Goal: Task Accomplishment & Management: Use online tool/utility

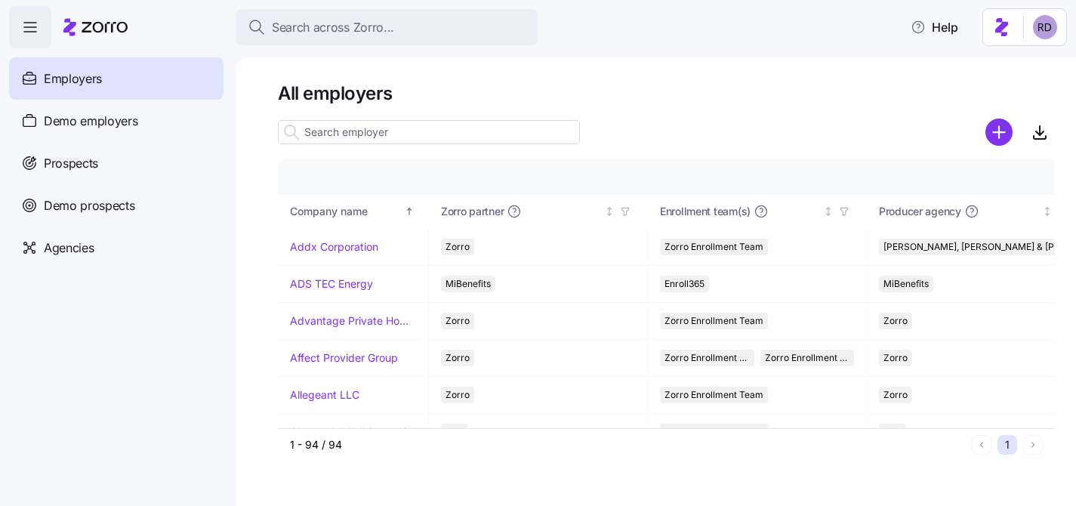
click at [131, 113] on span "Demo employers" at bounding box center [91, 121] width 94 height 19
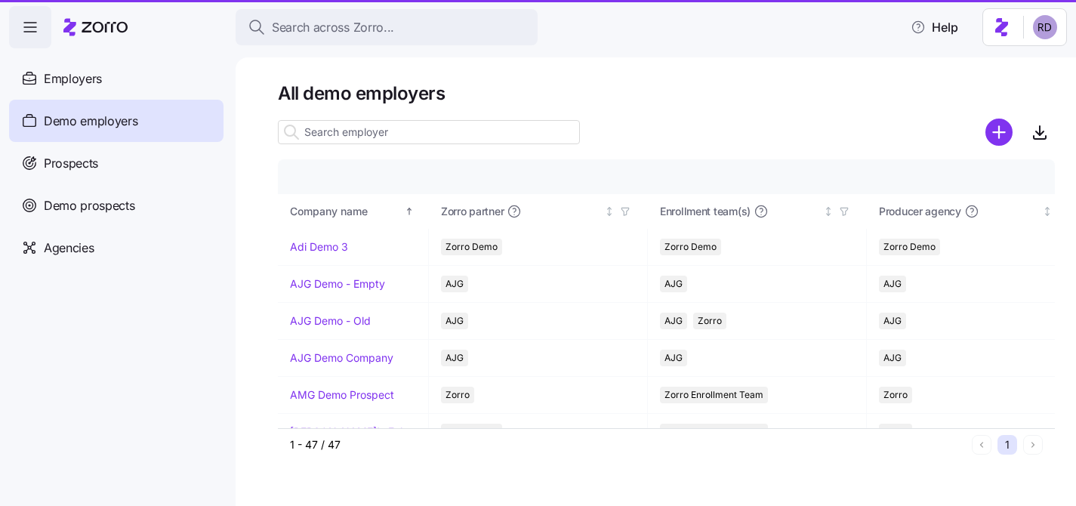
click at [362, 126] on input at bounding box center [429, 132] width 302 height 24
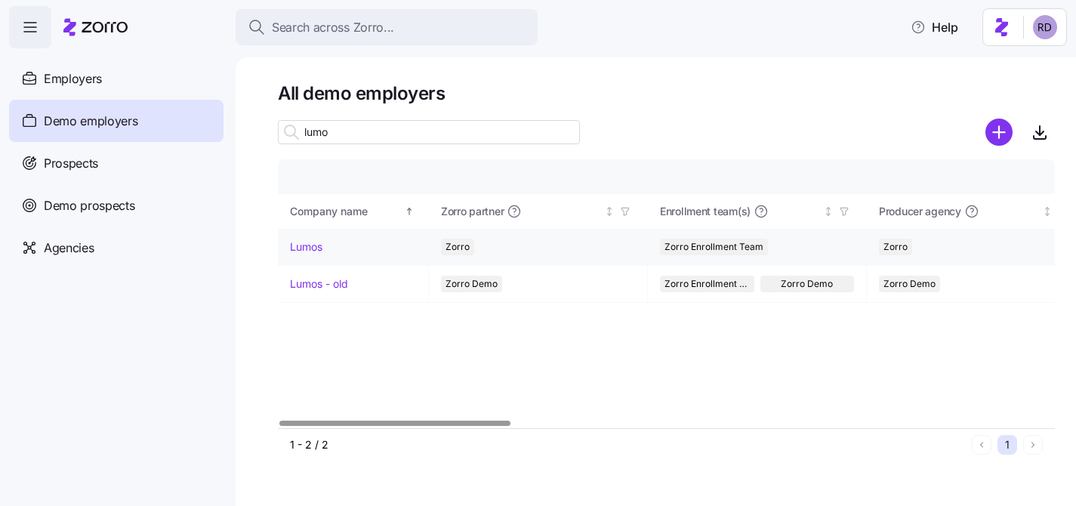
type input "lumo"
click at [310, 241] on link "Lumos" at bounding box center [306, 246] width 32 height 15
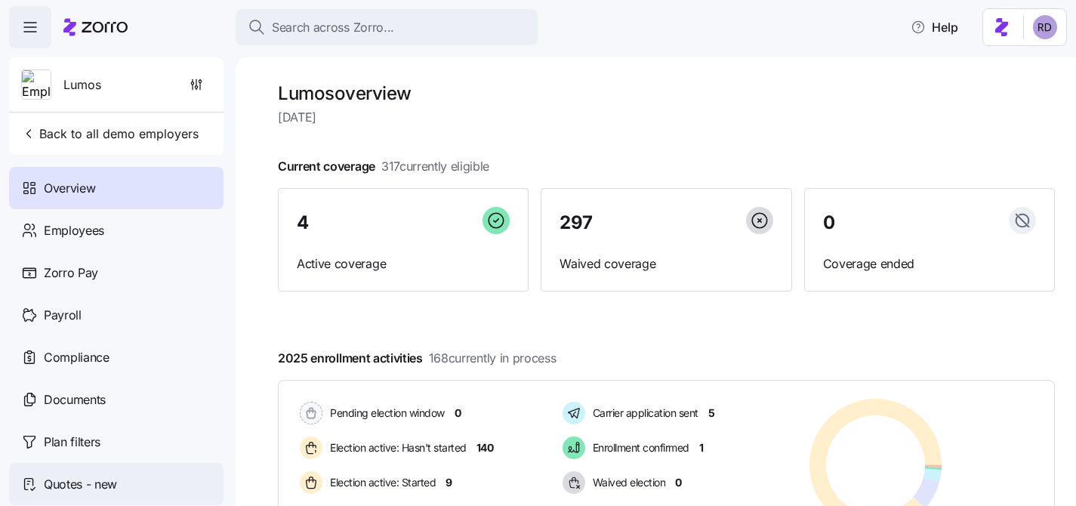
click at [115, 479] on span "Quotes - new" at bounding box center [80, 484] width 73 height 19
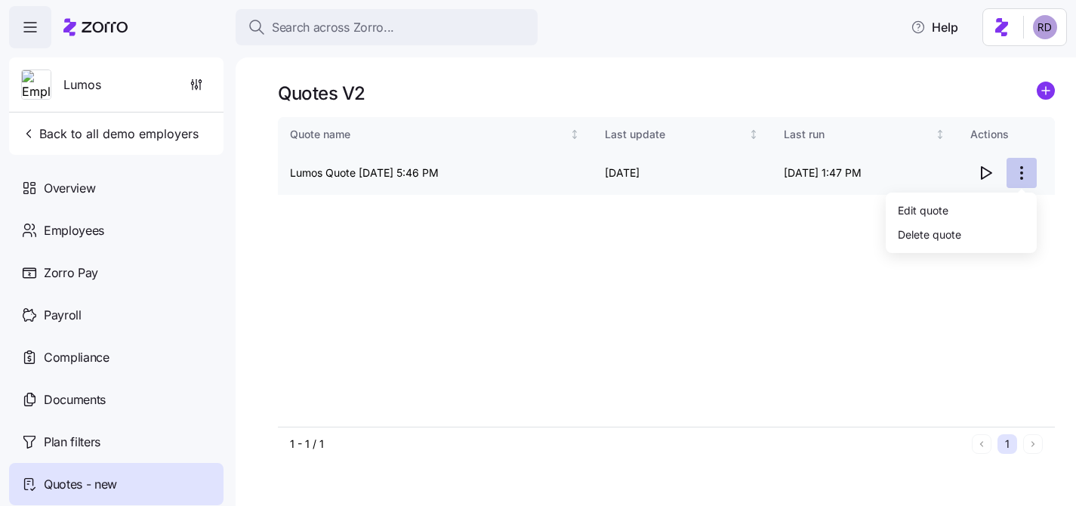
click at [1026, 171] on html "Search across Zorro... Help Lumos Back to all demo employers Overview Employees…" at bounding box center [538, 248] width 1076 height 497
click at [1054, 83] on html "Search across Zorro... Help Lumos Back to all demo employers Overview Employees…" at bounding box center [538, 248] width 1076 height 497
click at [1049, 87] on circle "add icon" at bounding box center [1046, 90] width 17 height 17
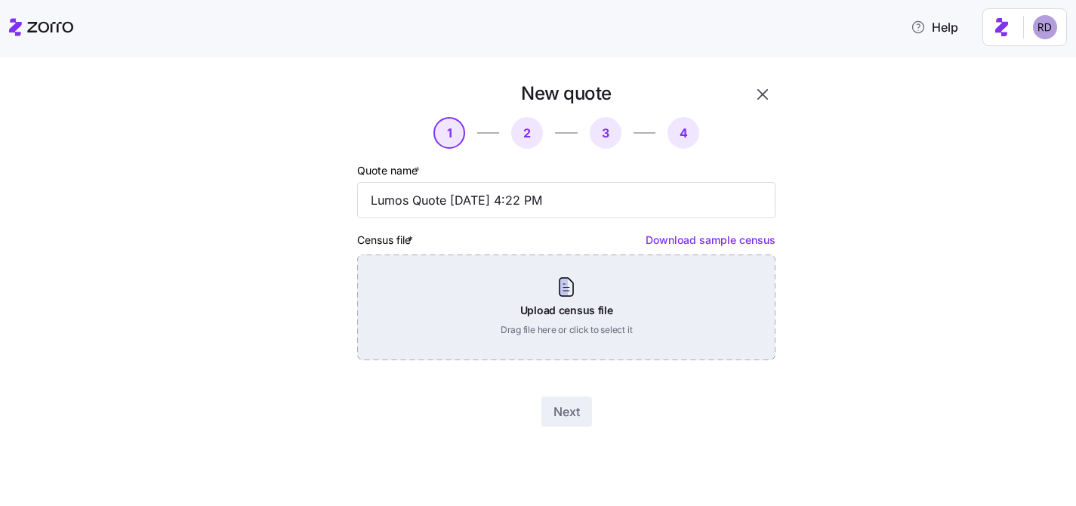
click at [496, 314] on div "Upload census file Drag file here or click to select it" at bounding box center [566, 307] width 418 height 106
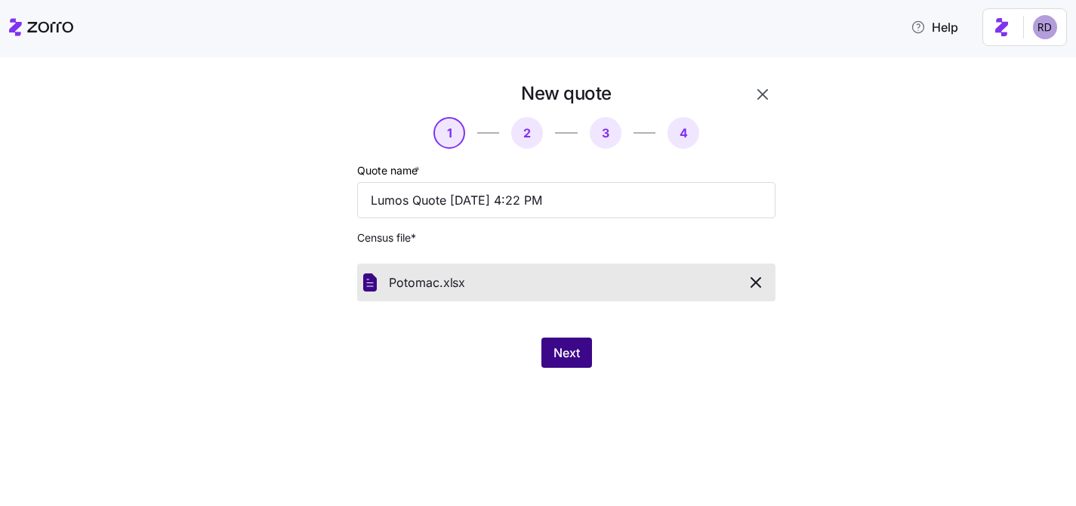
click at [590, 353] on button "Next" at bounding box center [566, 353] width 51 height 30
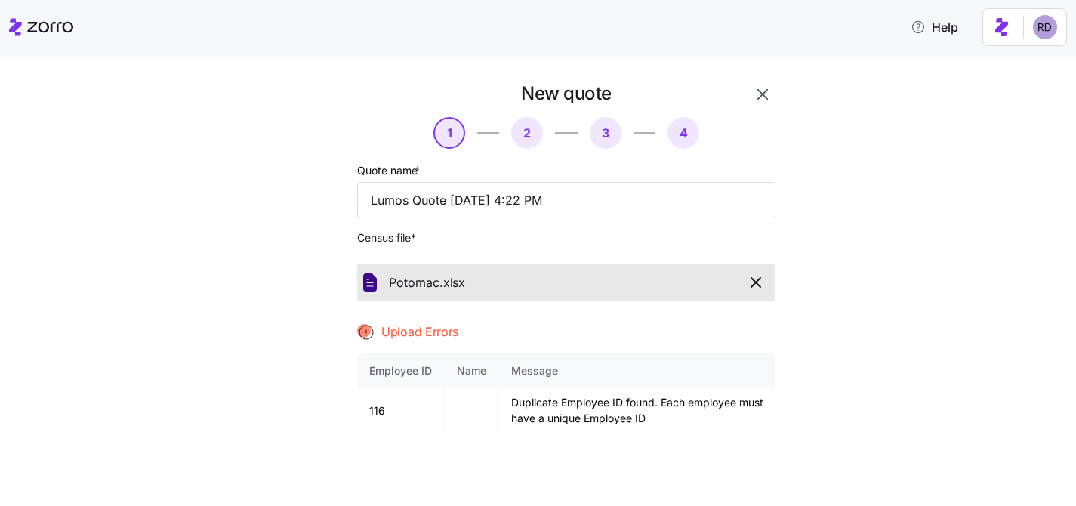
click at [761, 285] on icon "button" at bounding box center [756, 282] width 18 height 18
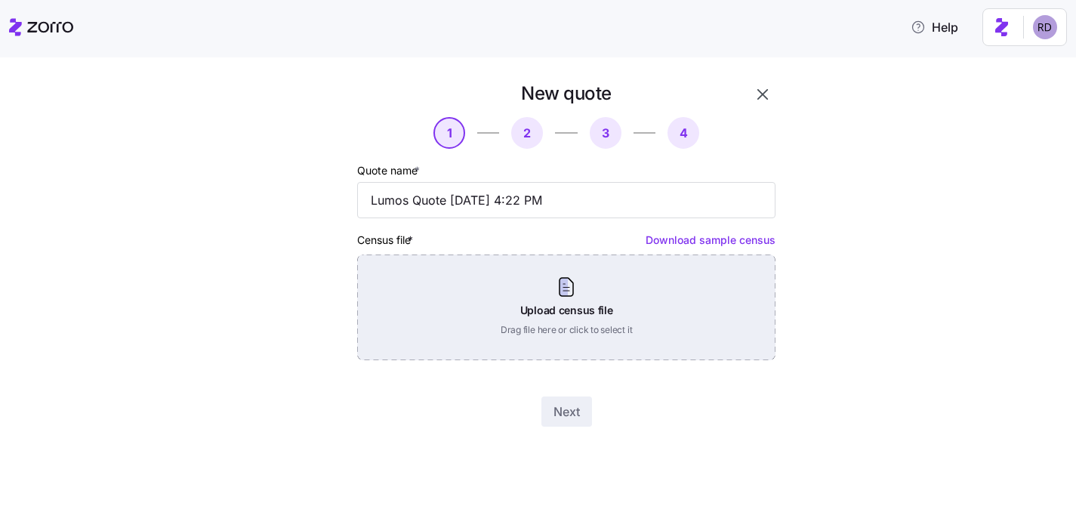
click at [534, 285] on div "Upload census file Drag file here or click to select it" at bounding box center [566, 307] width 418 height 106
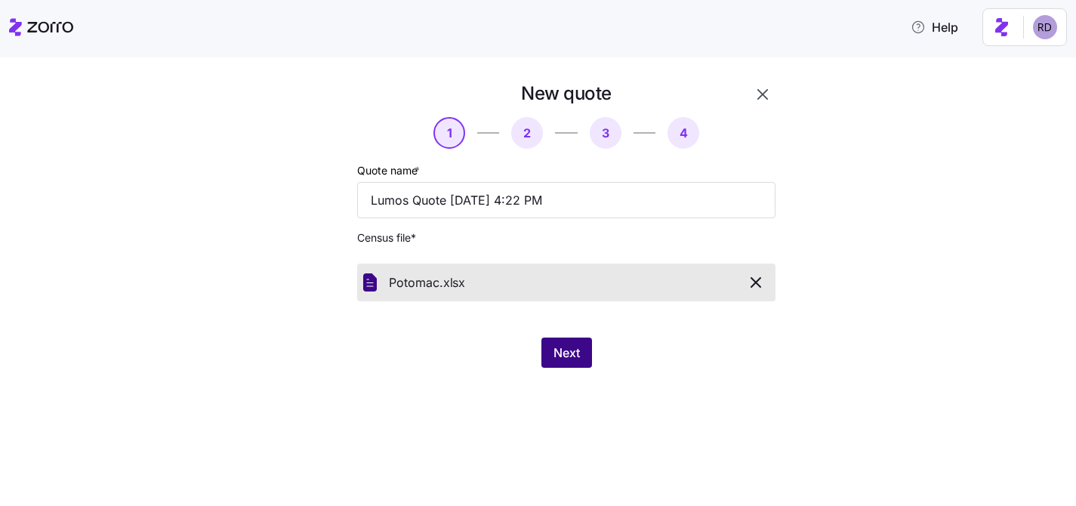
click at [584, 350] on button "Next" at bounding box center [566, 353] width 51 height 30
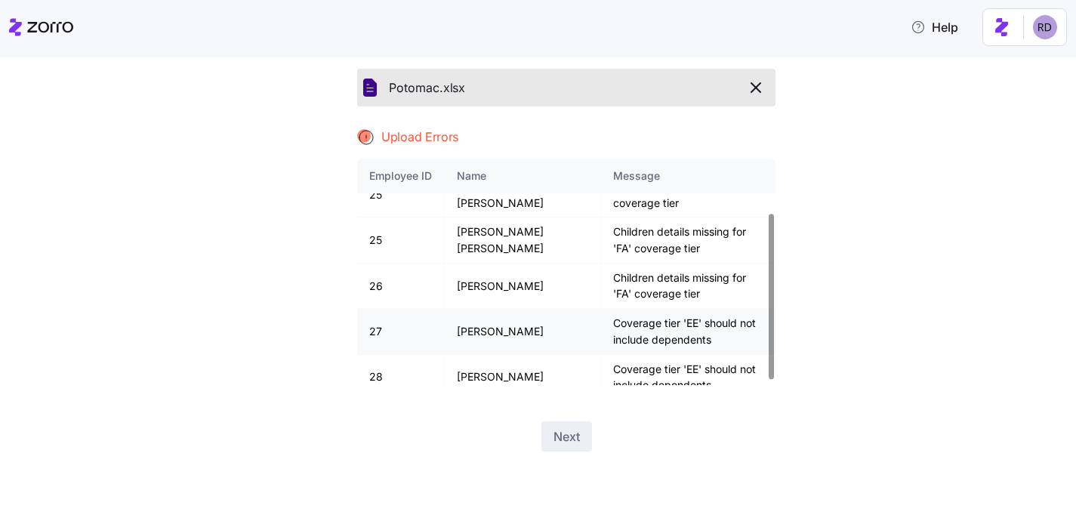
scroll to position [81, 0]
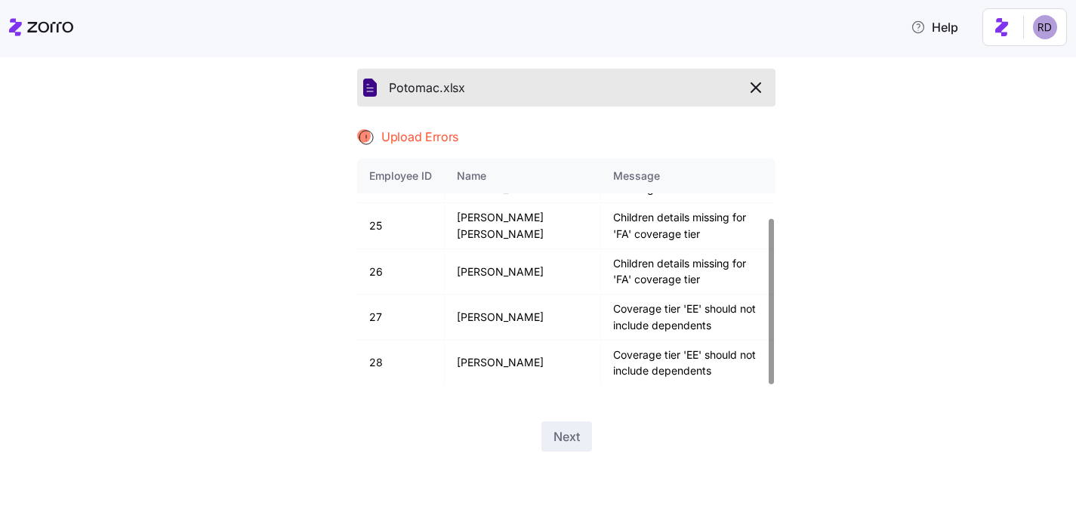
click at [748, 88] on icon "button" at bounding box center [756, 88] width 18 height 18
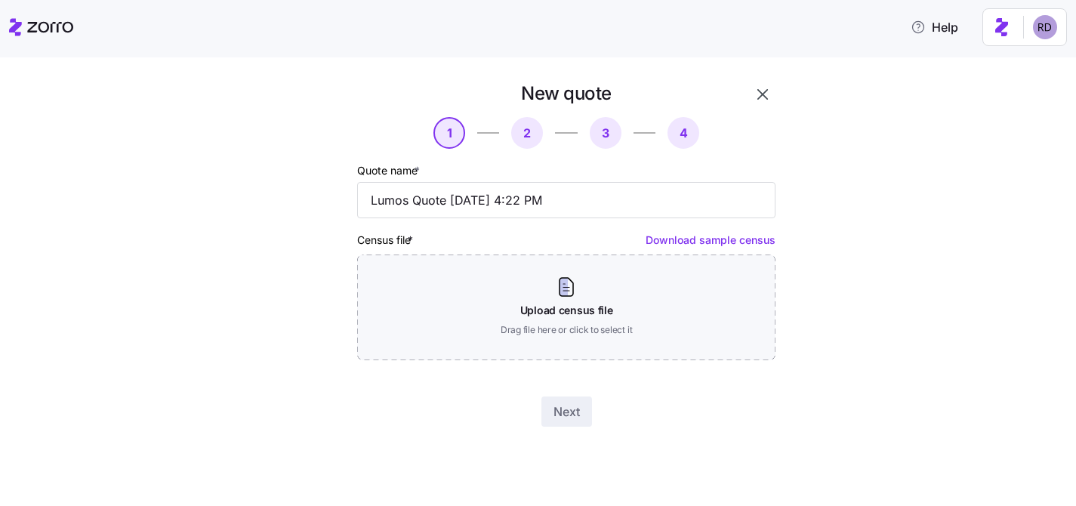
scroll to position [0, 0]
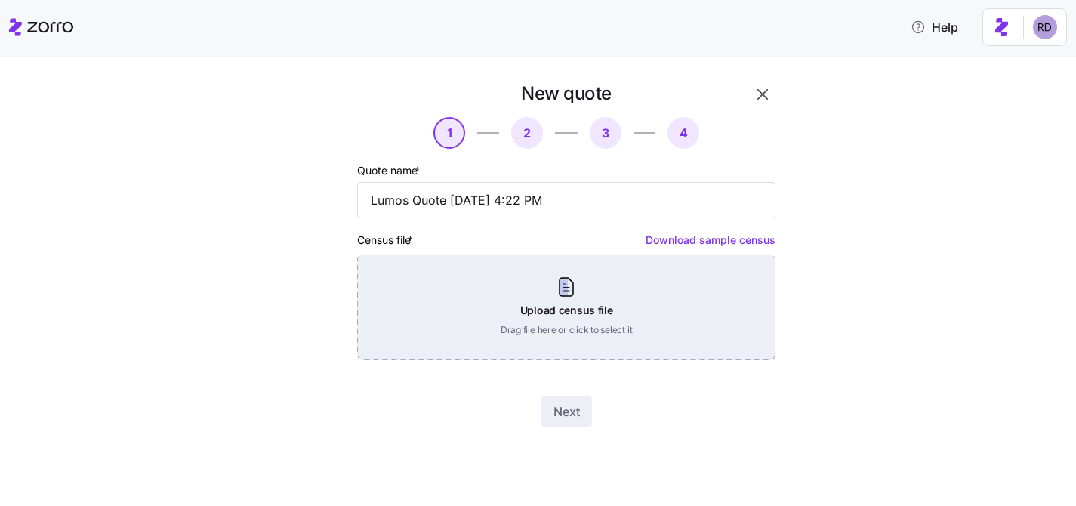
click at [519, 322] on div "Upload census file Drag file here or click to select it" at bounding box center [566, 307] width 418 height 106
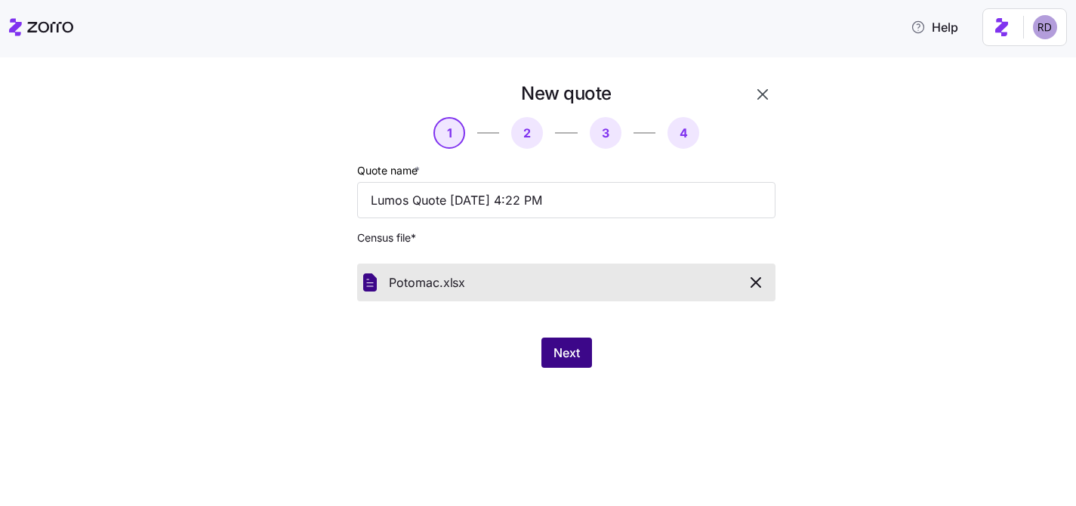
click at [550, 349] on button "Next" at bounding box center [566, 353] width 51 height 30
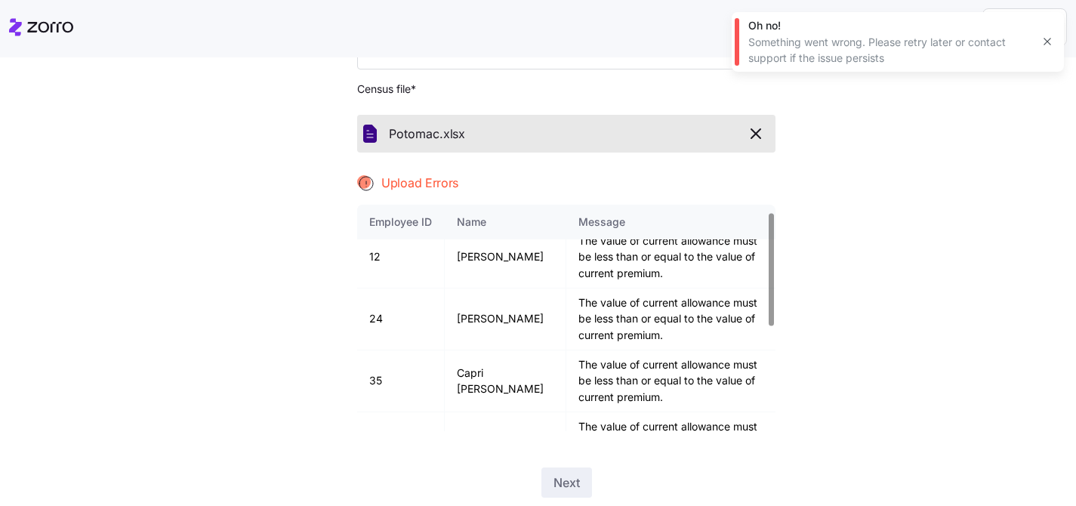
scroll to position [14, 0]
click at [770, 140] on div "Potomac. xlsx" at bounding box center [566, 134] width 418 height 38
click at [757, 139] on icon "button" at bounding box center [756, 134] width 18 height 18
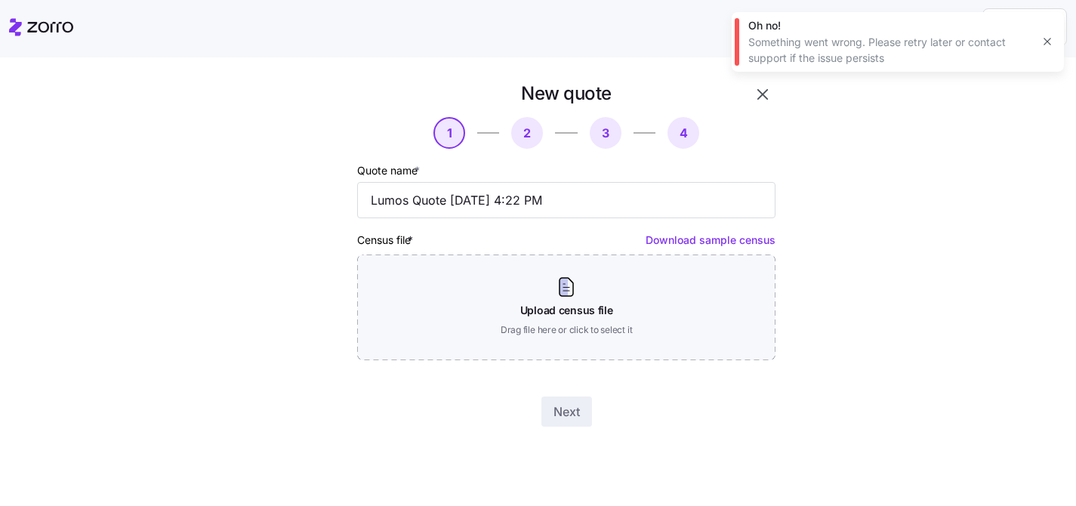
scroll to position [0, 0]
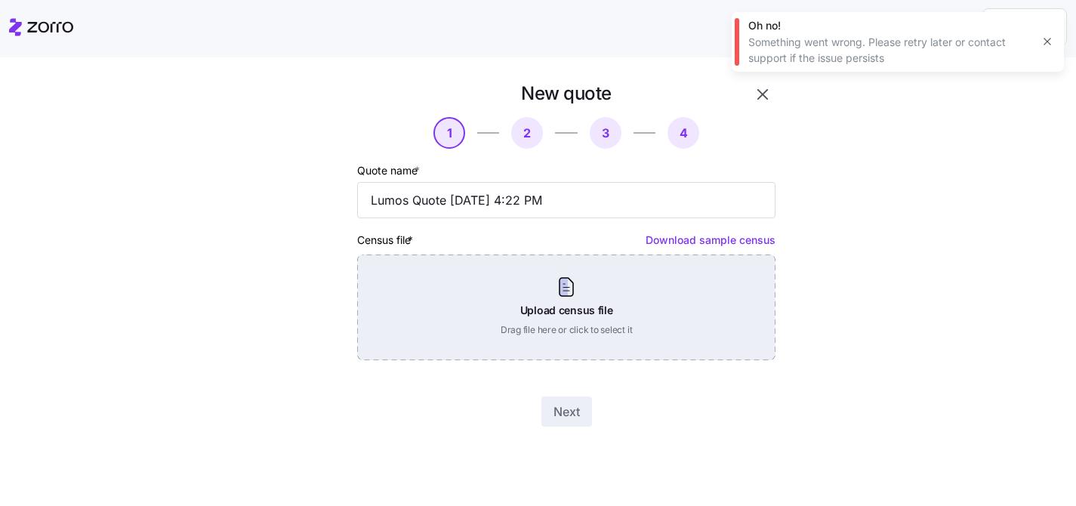
click at [515, 288] on div "Upload census file Drag file here or click to select it" at bounding box center [566, 307] width 418 height 106
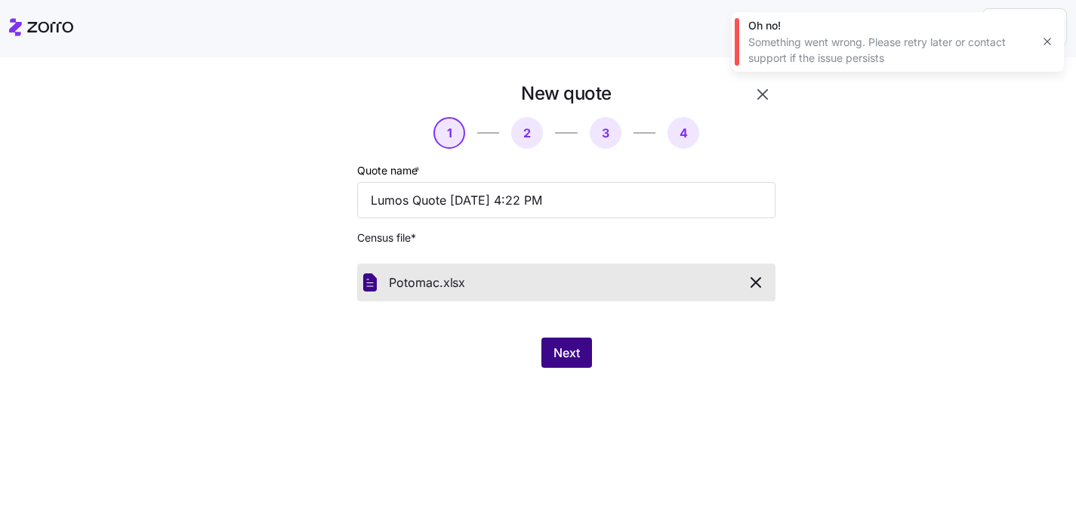
click at [581, 365] on button "Next" at bounding box center [566, 353] width 51 height 30
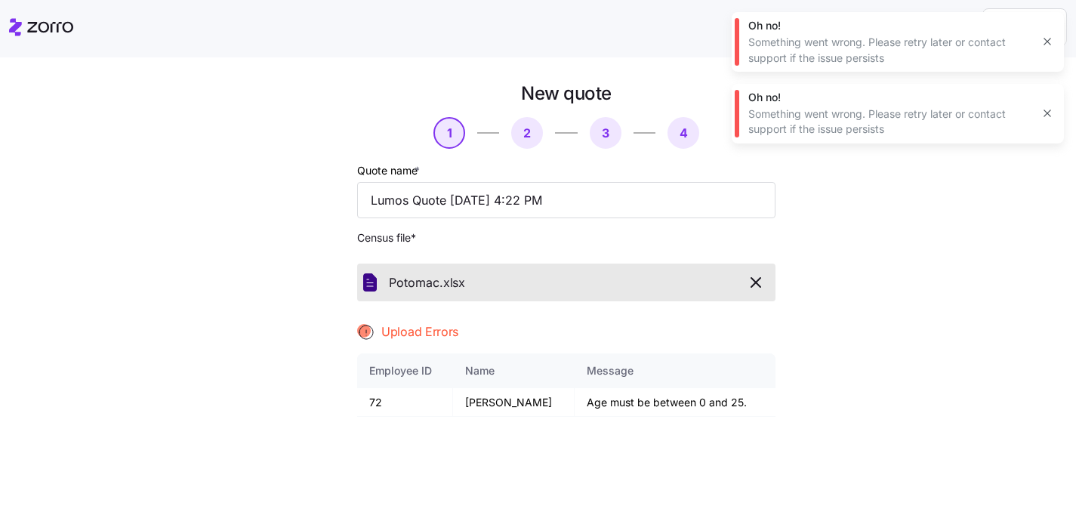
click at [763, 282] on icon "button" at bounding box center [756, 282] width 18 height 18
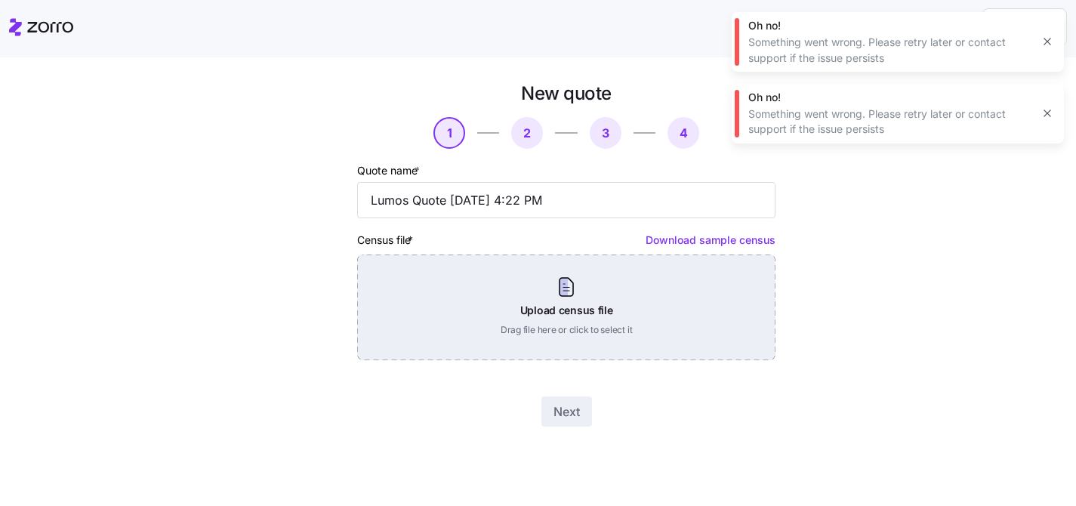
click at [597, 295] on div "Upload census file Drag file here or click to select it" at bounding box center [566, 307] width 418 height 106
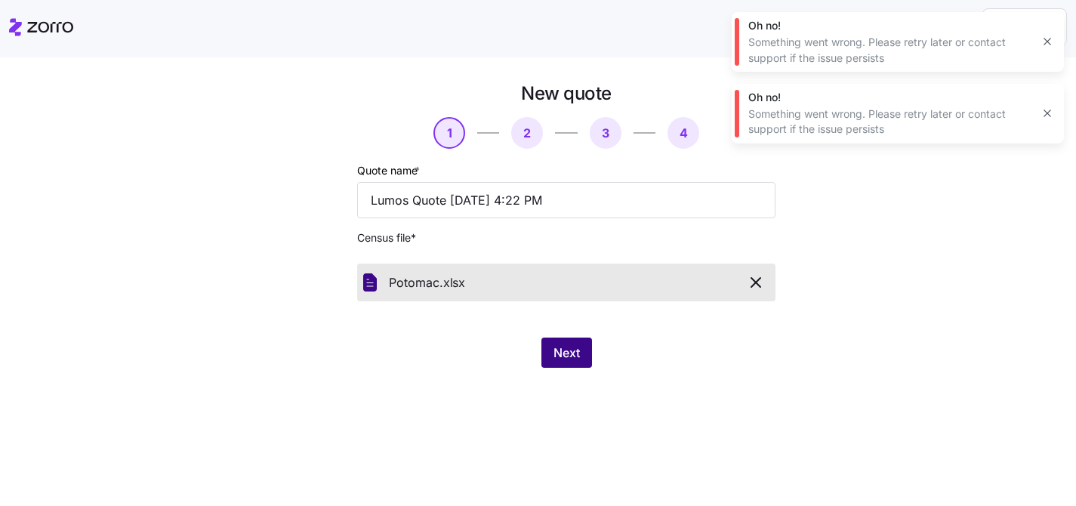
click at [566, 347] on span "Next" at bounding box center [567, 353] width 26 height 18
